Goal: Transaction & Acquisition: Book appointment/travel/reservation

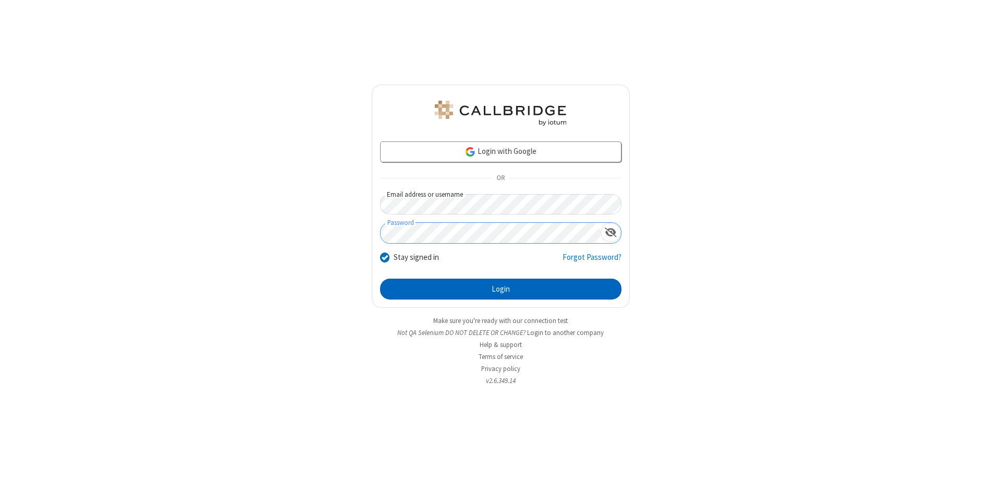
click at [501, 289] on button "Login" at bounding box center [500, 288] width 241 height 21
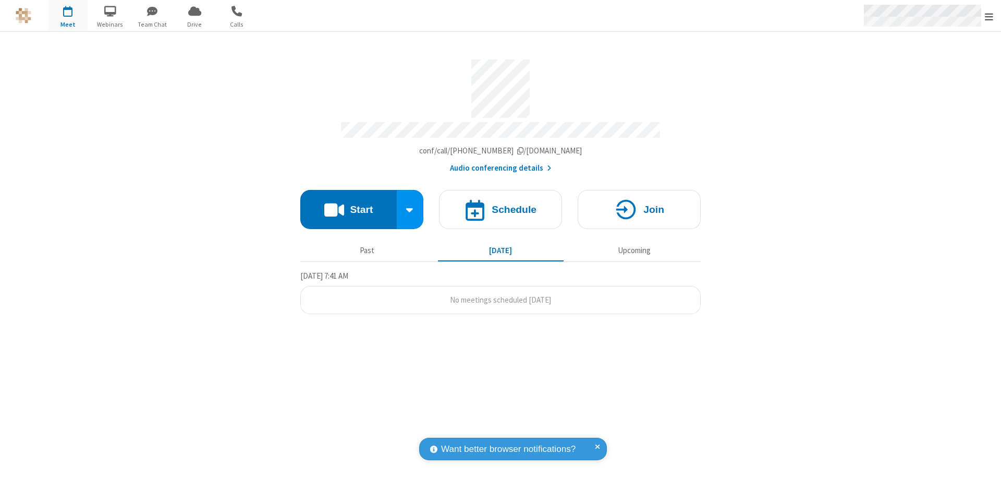
click at [989, 16] on span "Open menu" at bounding box center [989, 16] width 8 height 10
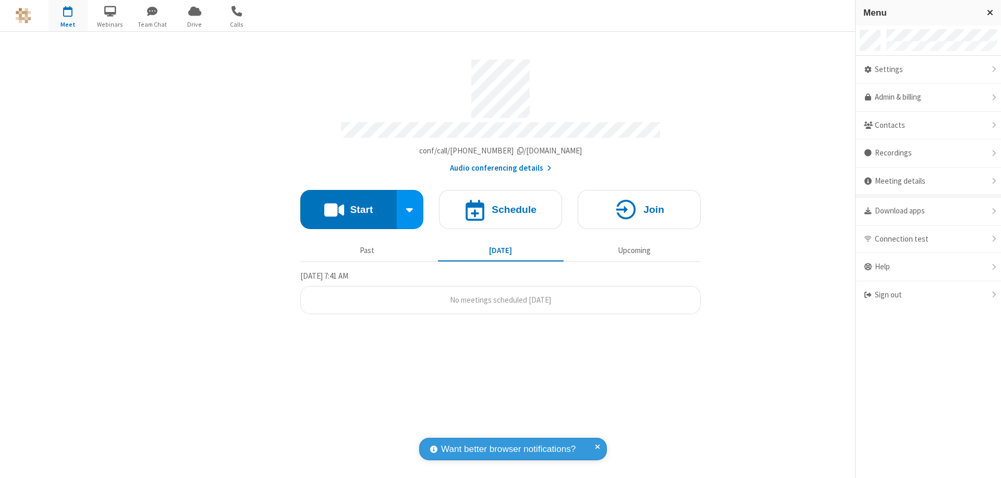
click at [68, 16] on span "button" at bounding box center [67, 11] width 39 height 18
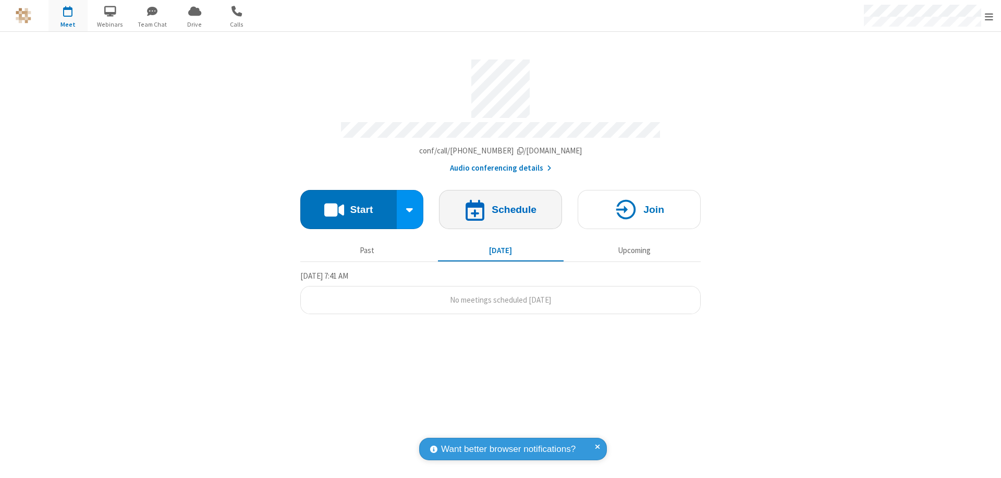
click at [501, 204] on h4 "Schedule" at bounding box center [514, 209] width 45 height 10
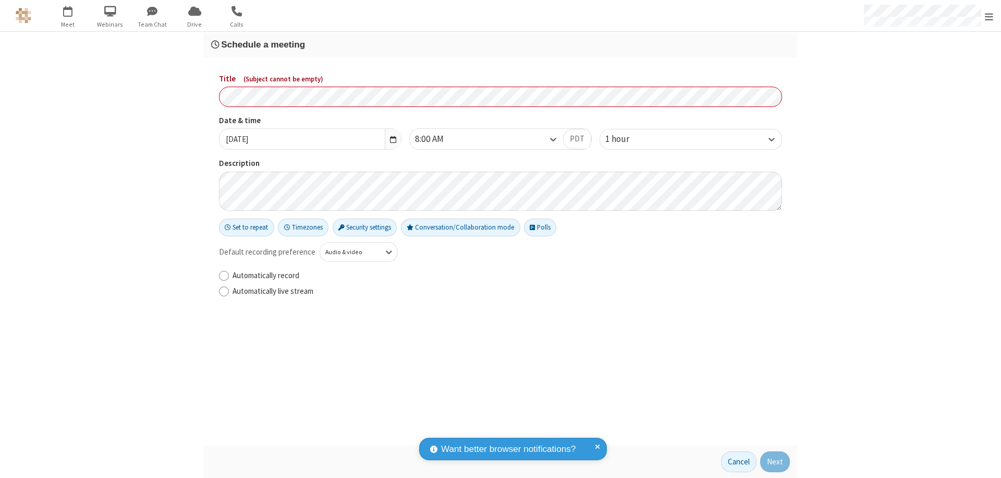
click at [501, 44] on h3 "Schedule a meeting" at bounding box center [500, 45] width 579 height 10
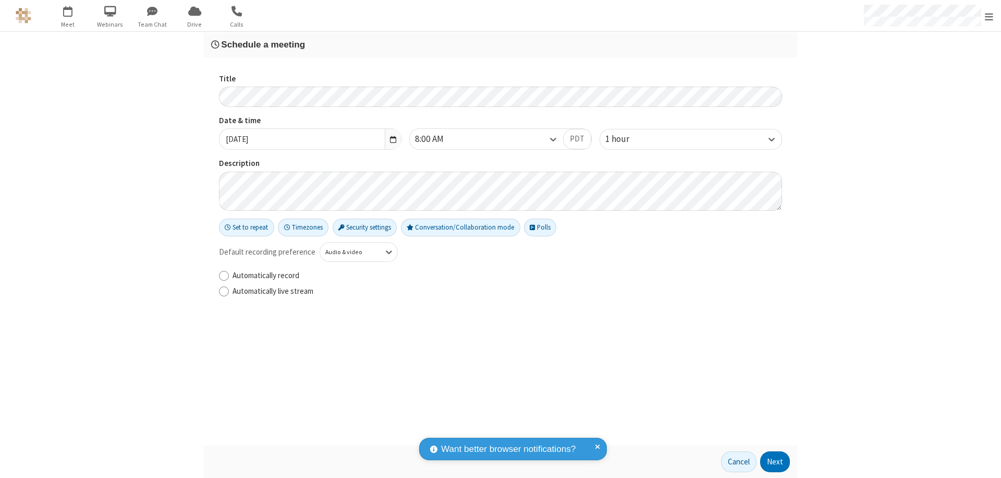
click at [775, 462] on button "Next" at bounding box center [775, 461] width 30 height 21
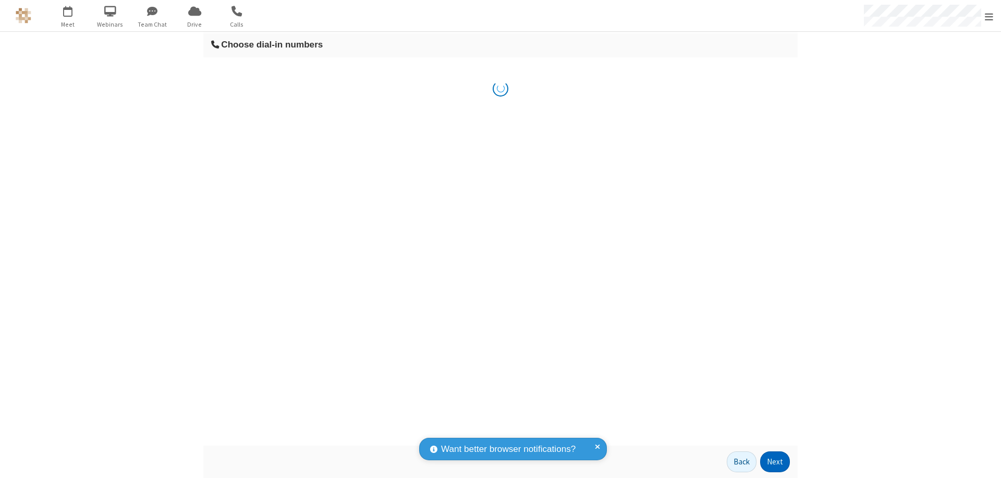
click at [775, 462] on button "Next" at bounding box center [775, 461] width 30 height 21
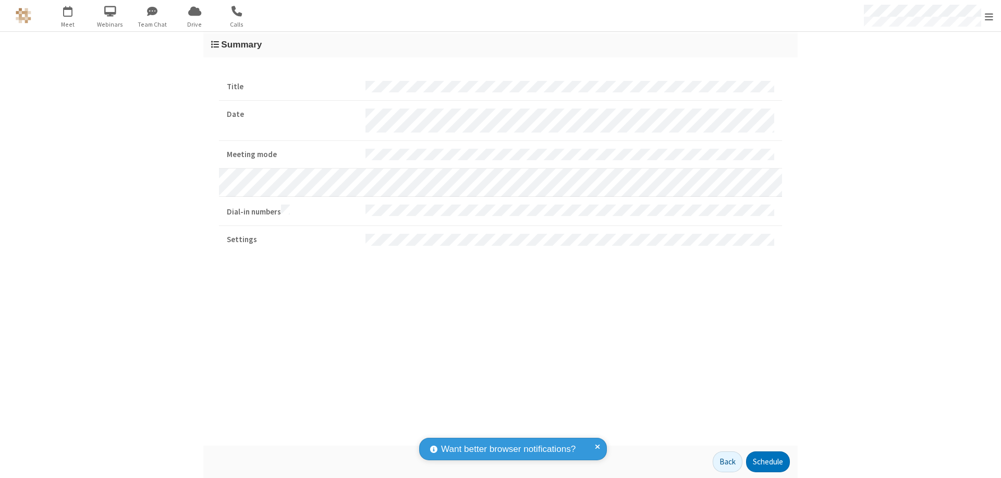
click at [768, 462] on button "Schedule" at bounding box center [768, 461] width 44 height 21
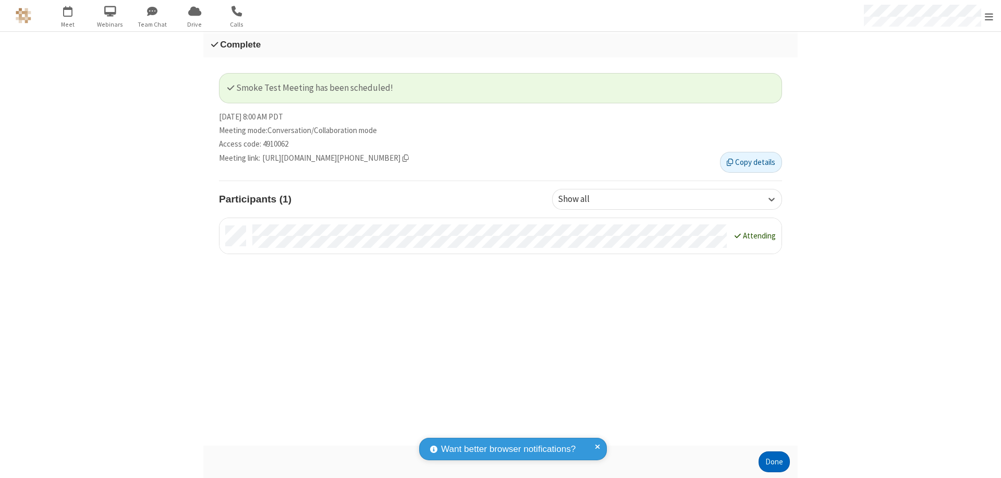
click at [774, 462] on button "Done" at bounding box center [774, 461] width 31 height 21
